Goal: Information Seeking & Learning: Find specific page/section

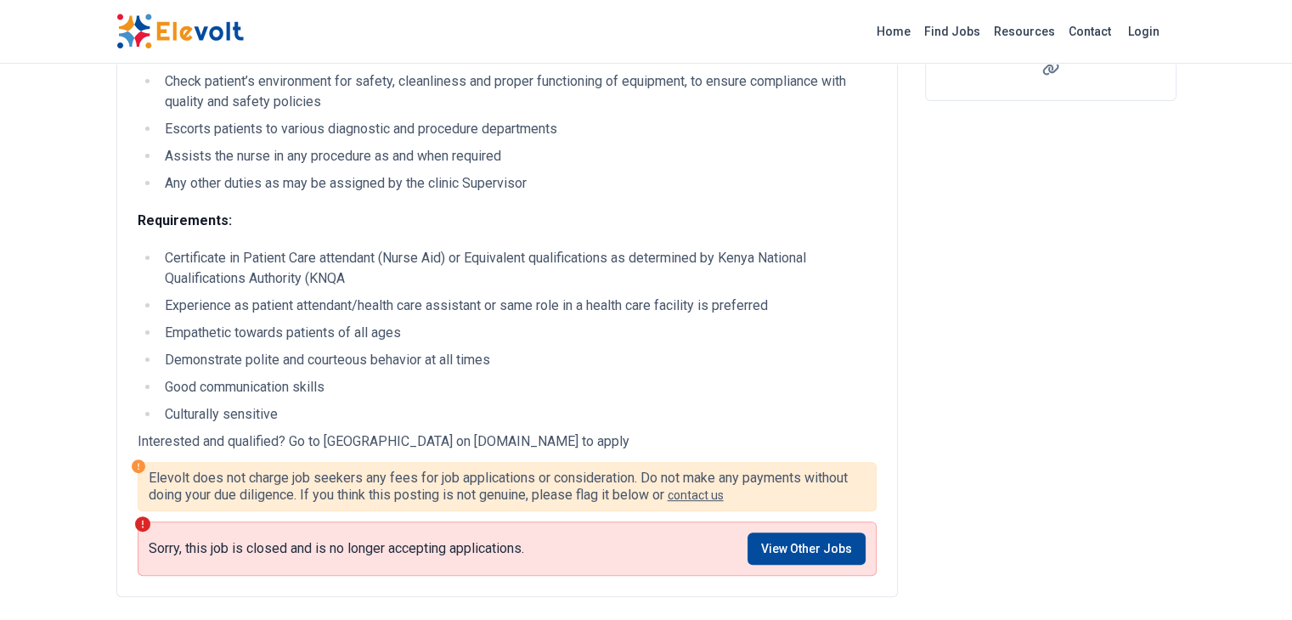
scroll to position [374, 0]
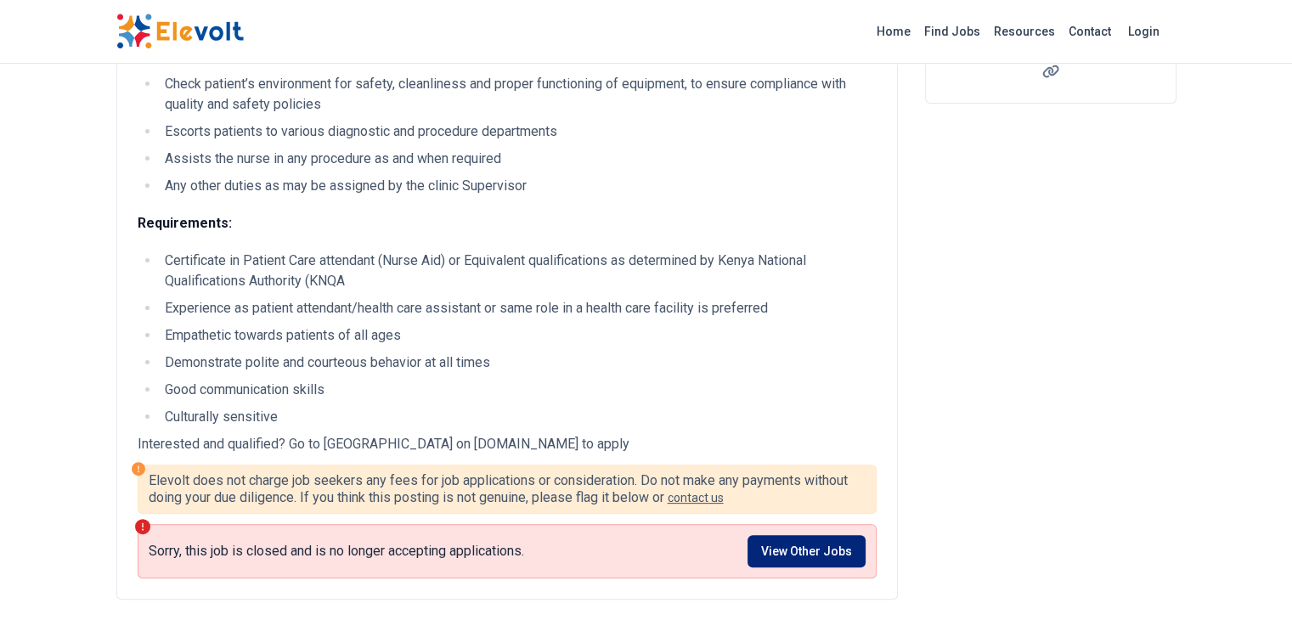
click at [839, 535] on link "View Other Jobs" at bounding box center [806, 551] width 118 height 32
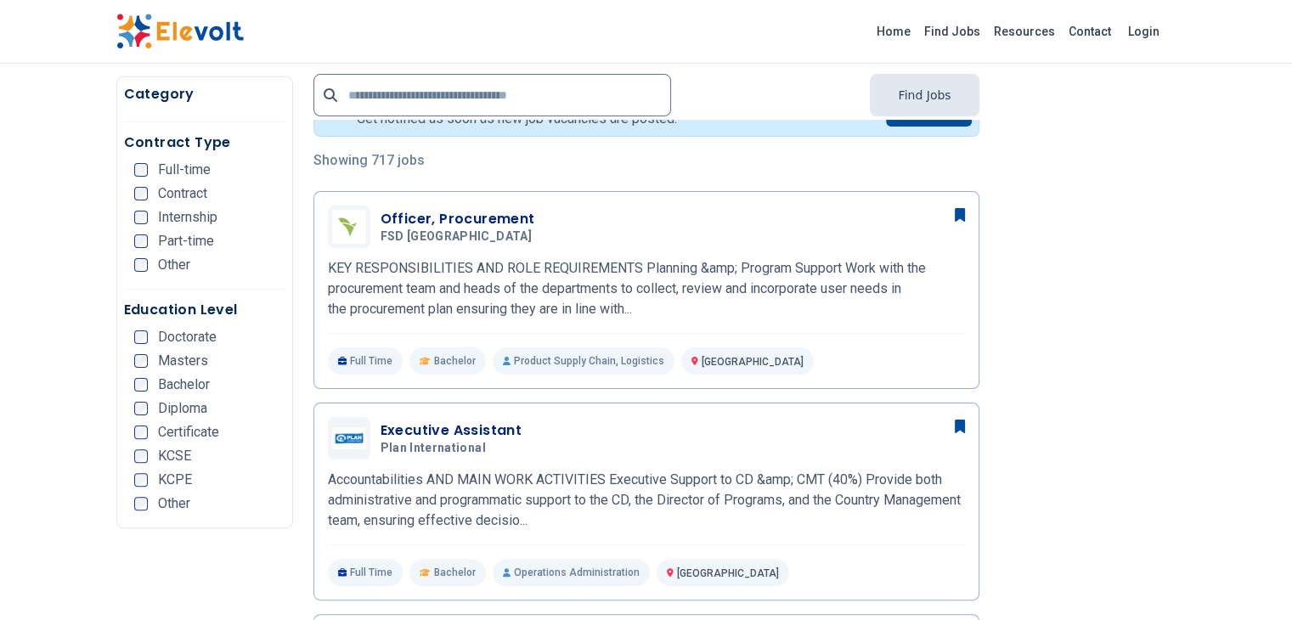
click at [839, 137] on div "Be the first to know about new jobs. Get notified as soon as new job vacancies …" at bounding box center [646, 110] width 666 height 53
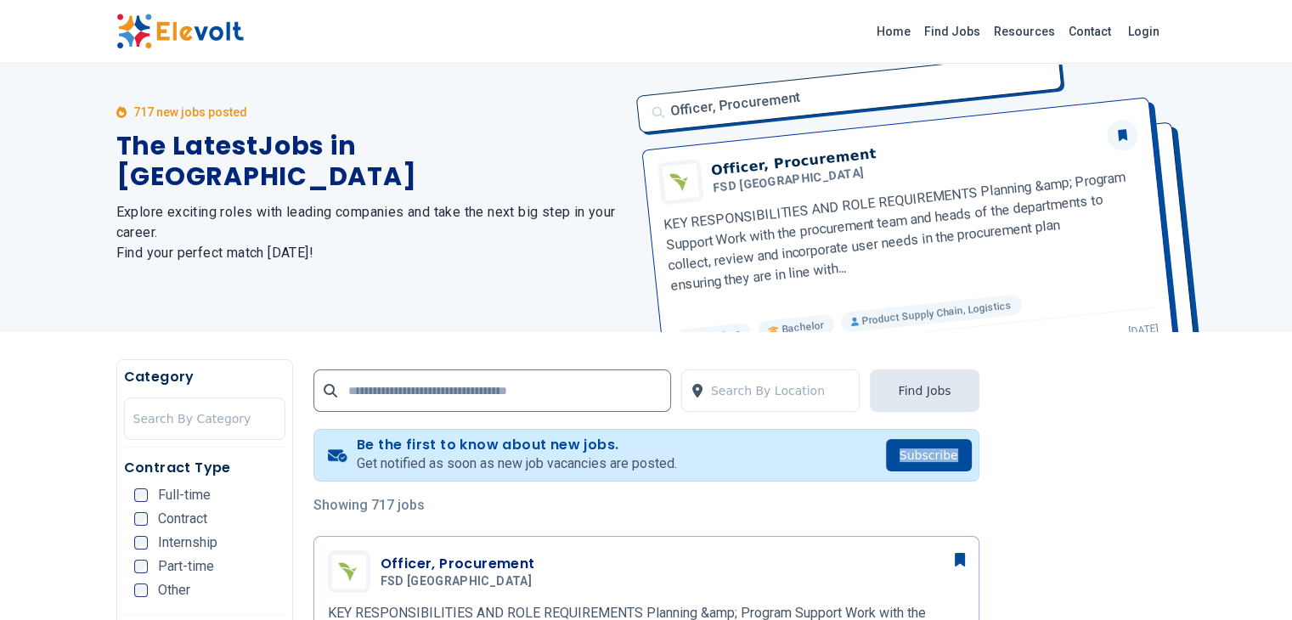
scroll to position [34, 0]
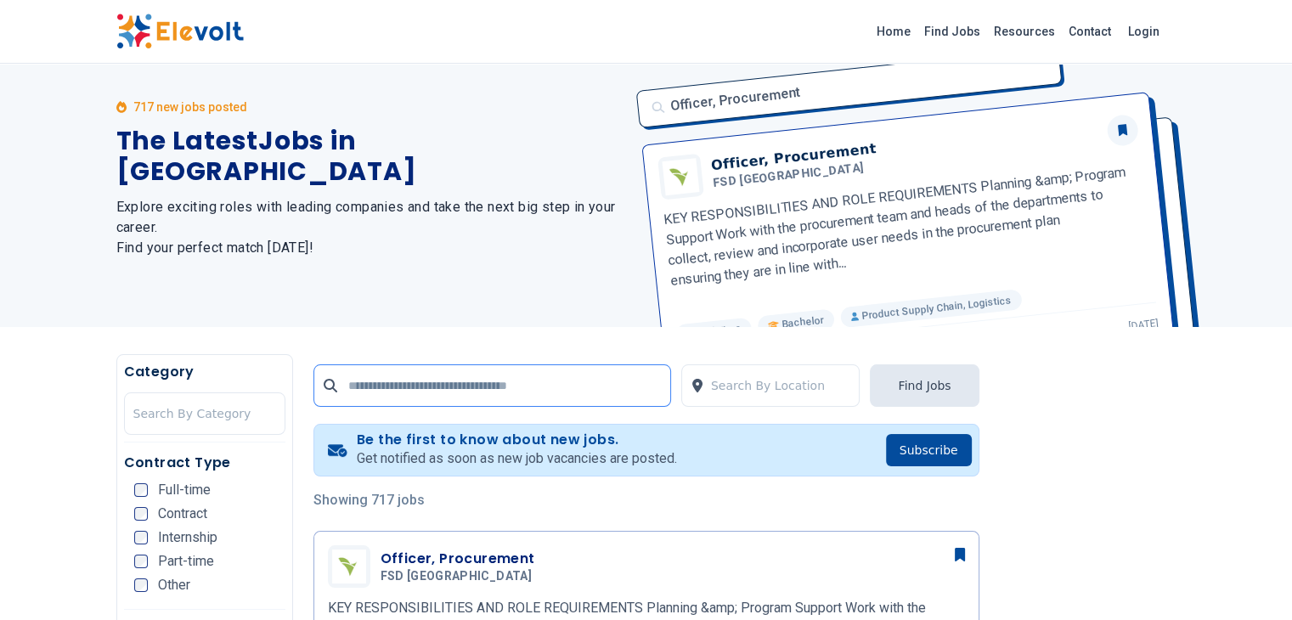
click at [547, 395] on input "text" at bounding box center [492, 385] width 358 height 42
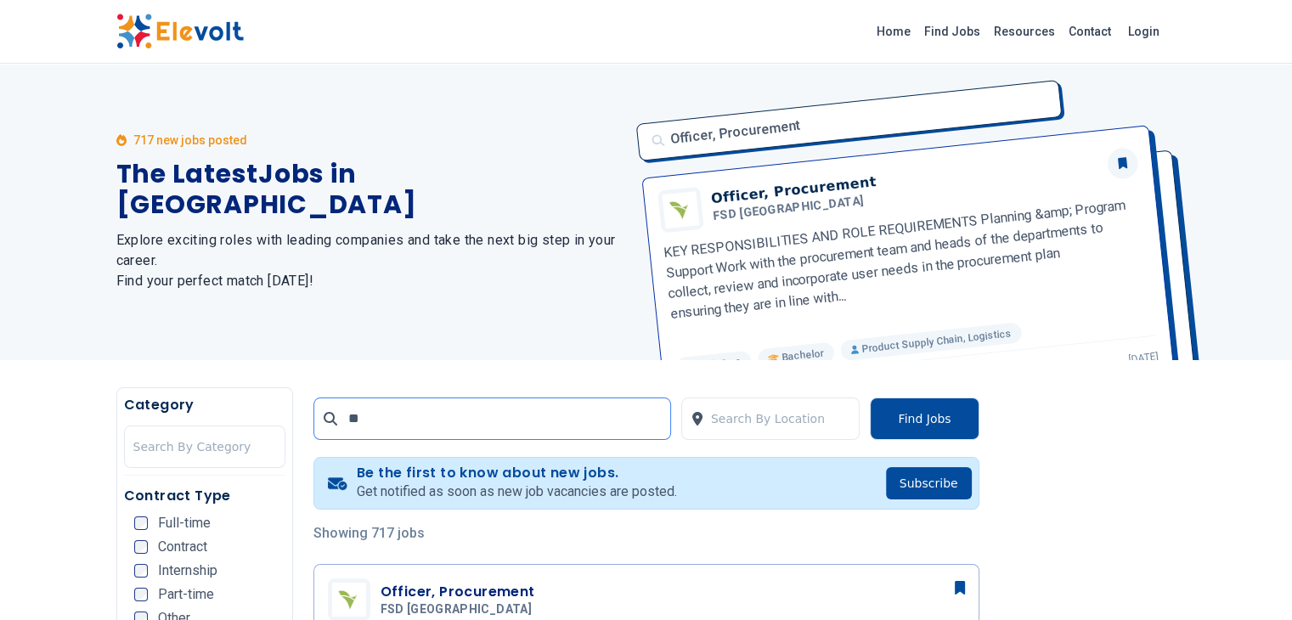
scroll to position [0, 0]
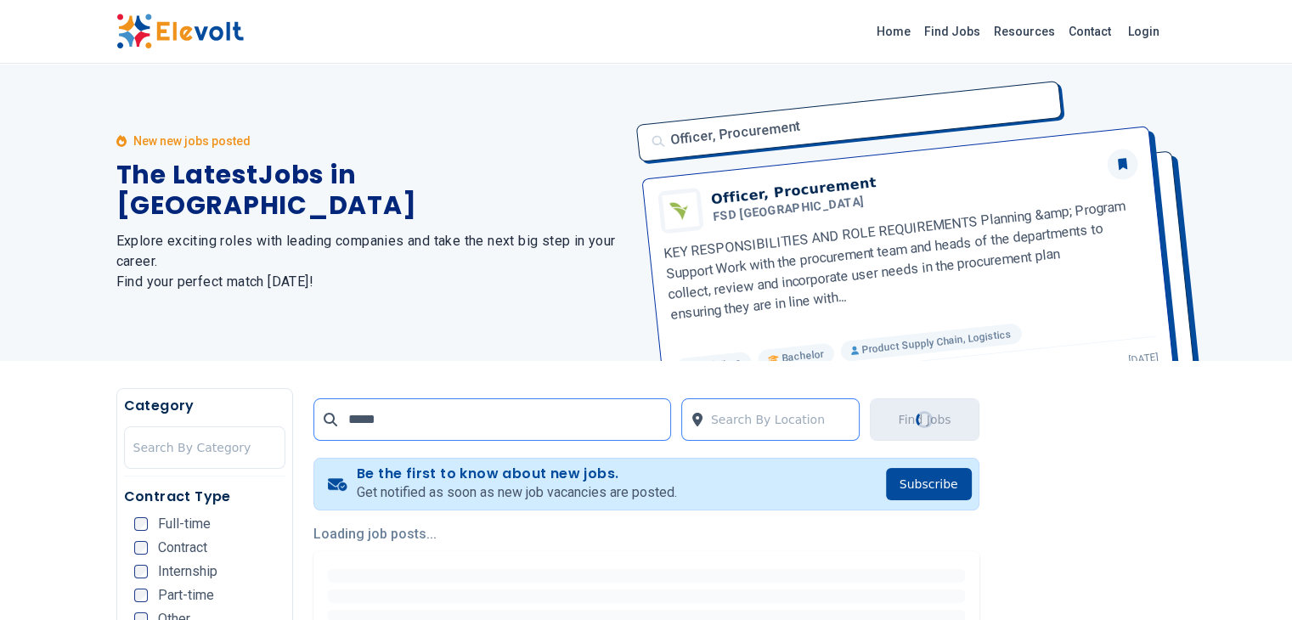
type input "*****"
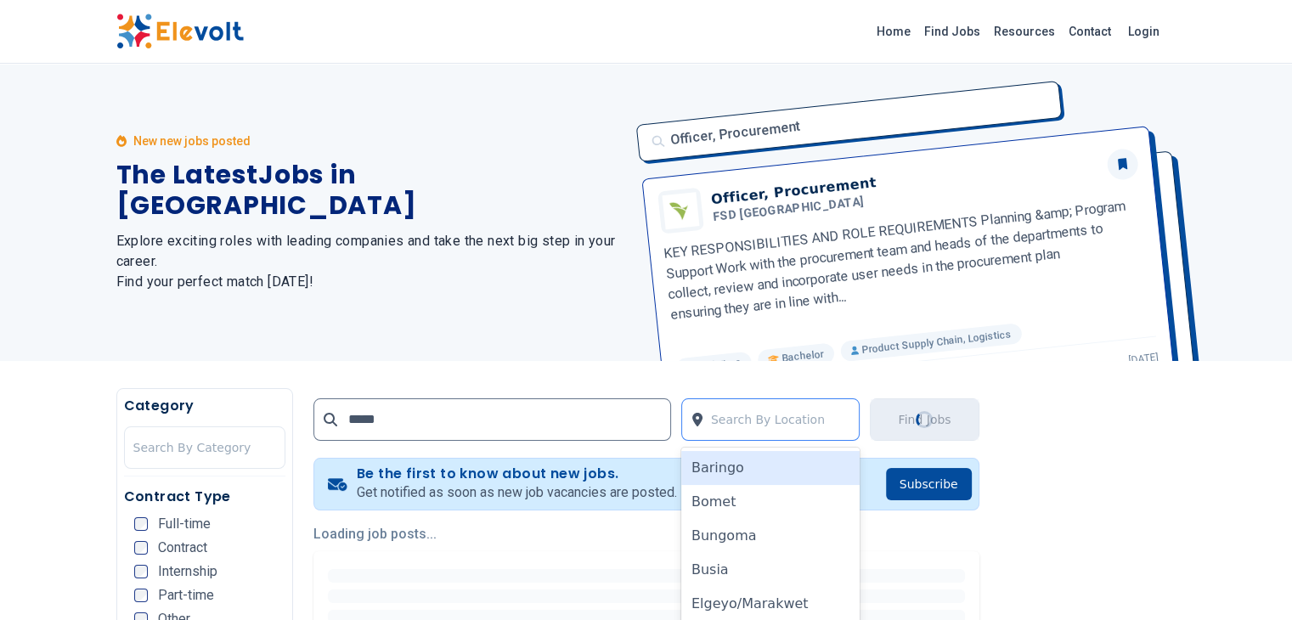
click at [789, 422] on div at bounding box center [781, 420] width 140 height 34
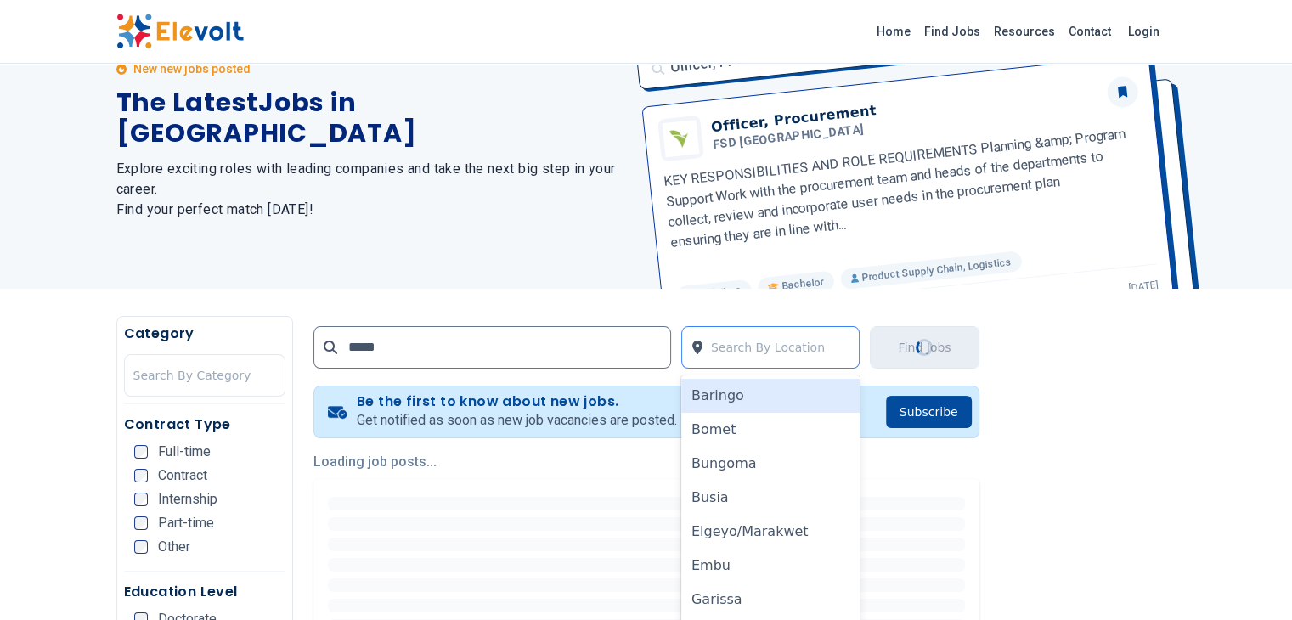
scroll to position [88, 0]
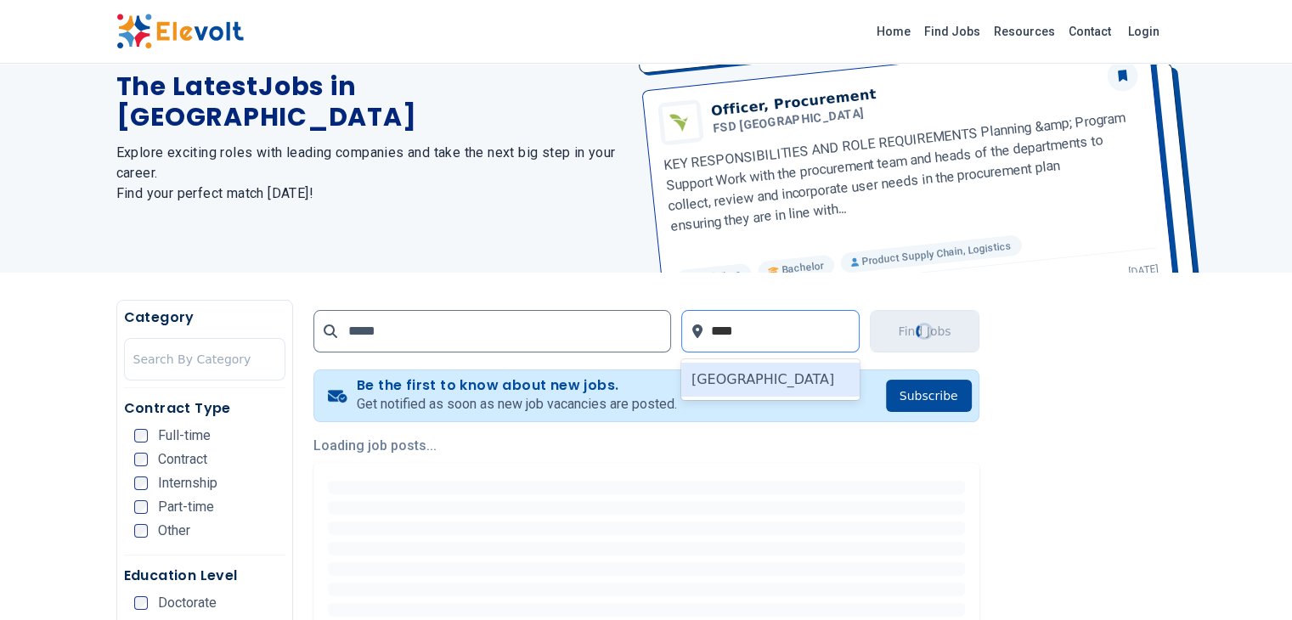
type input "*****"
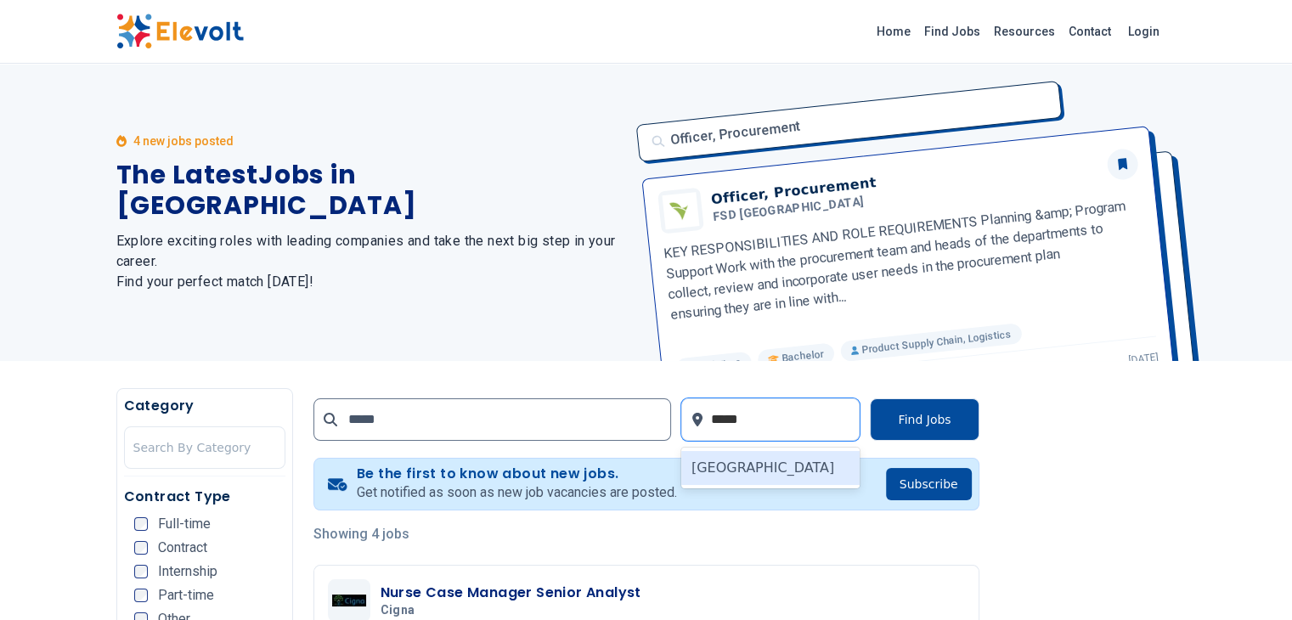
click at [788, 470] on div "[GEOGRAPHIC_DATA]" at bounding box center [770, 468] width 179 height 34
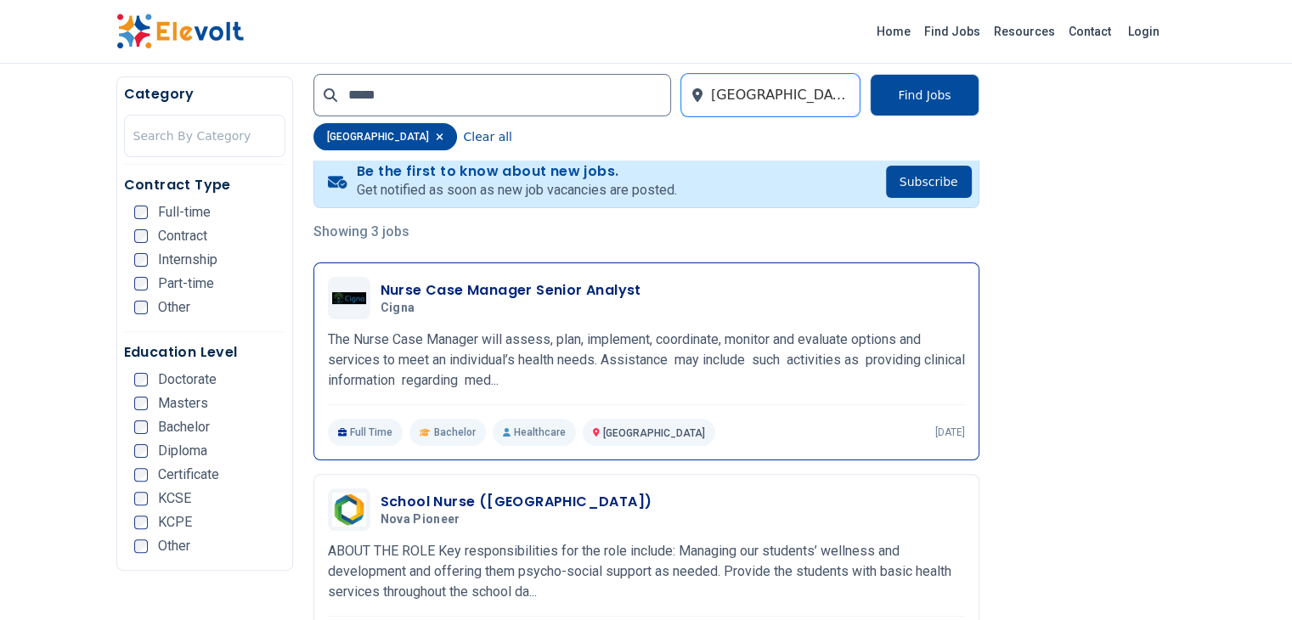
scroll to position [275, 0]
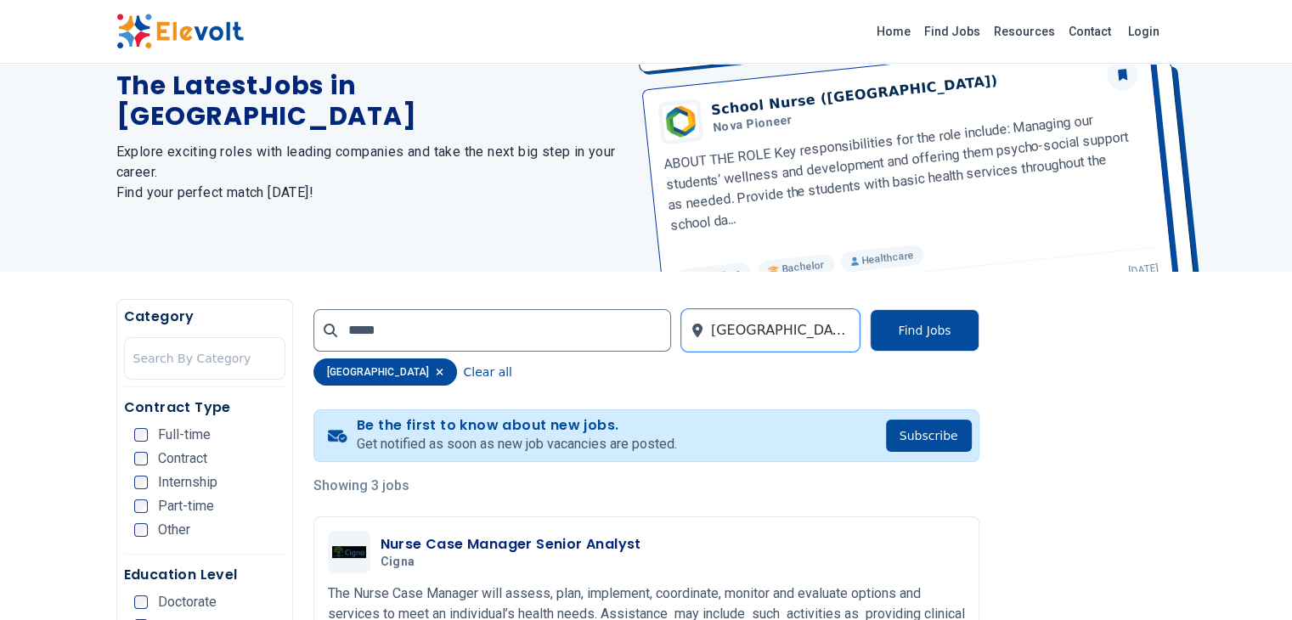
scroll to position [11, 0]
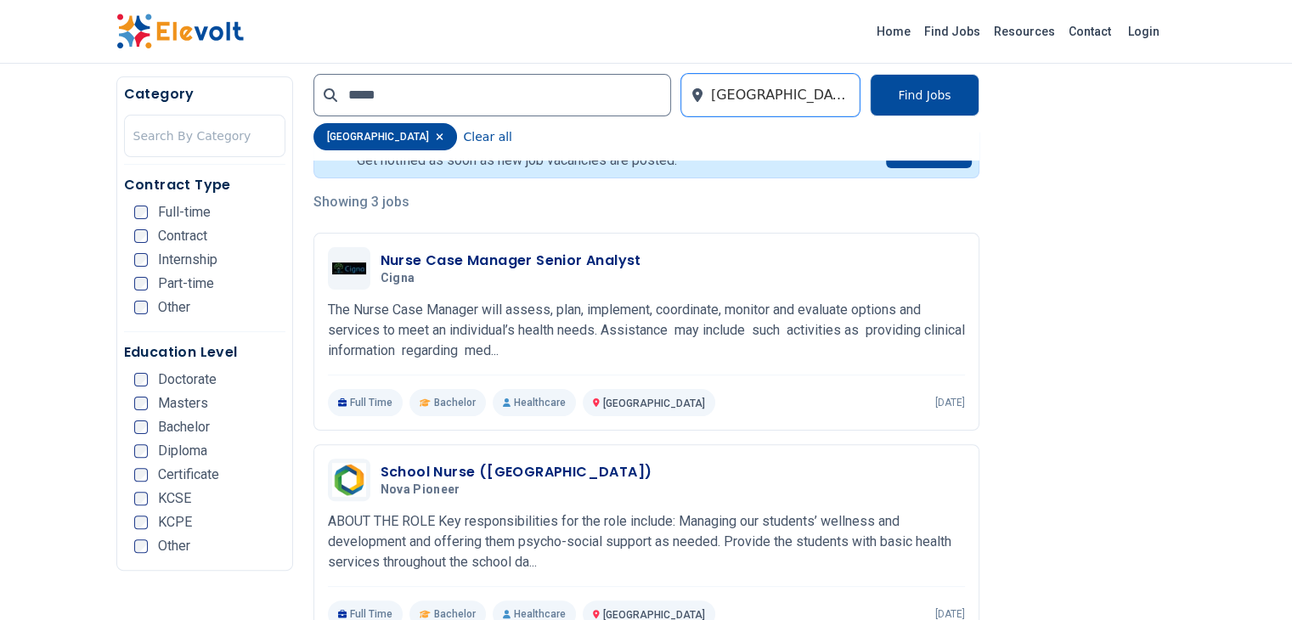
scroll to position [374, 0]
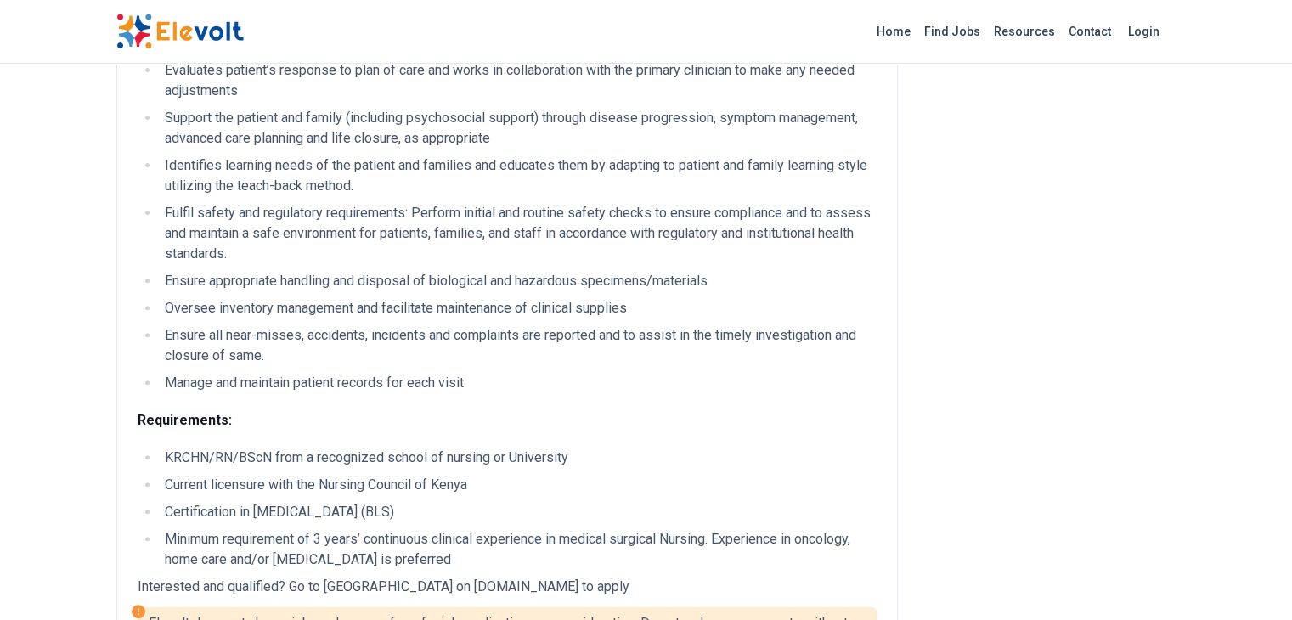
scroll to position [578, 0]
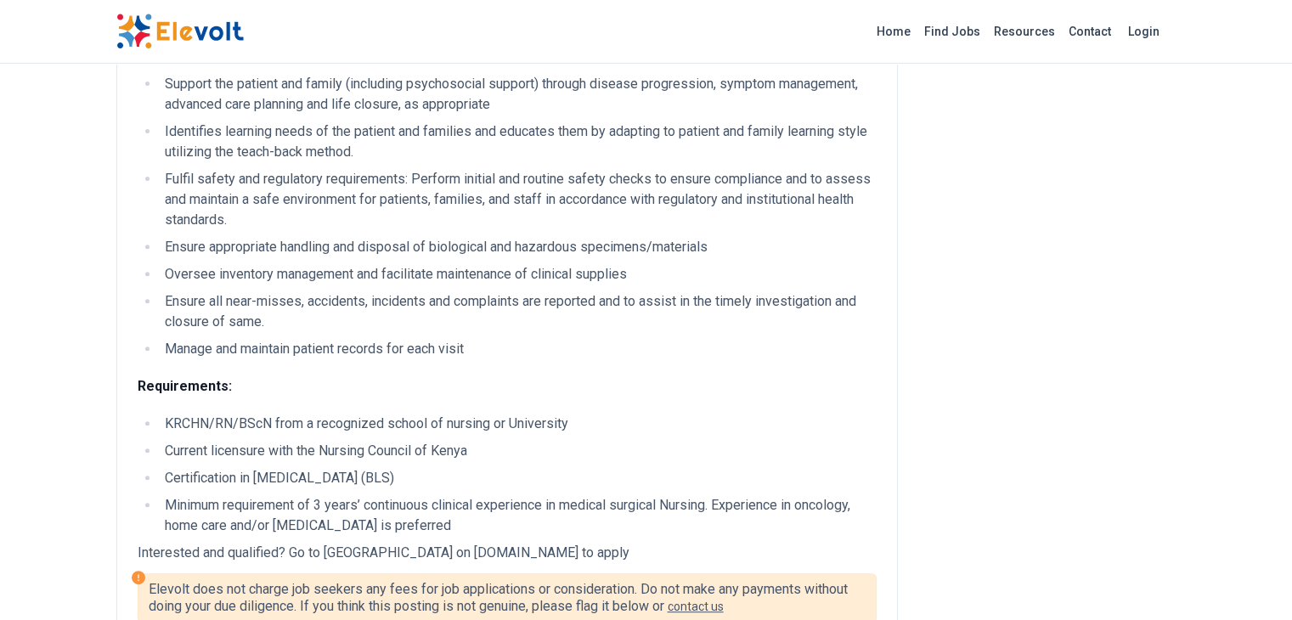
drag, startPoint x: 414, startPoint y: 466, endPoint x: 509, endPoint y: 471, distance: 94.4
click at [509, 543] on p "Interested and qualified? Go to [GEOGRAPHIC_DATA] on [DOMAIN_NAME] to apply" at bounding box center [507, 553] width 739 height 20
copy p "aku.taleo.net to"
